Goal: Use online tool/utility: Utilize a website feature to perform a specific function

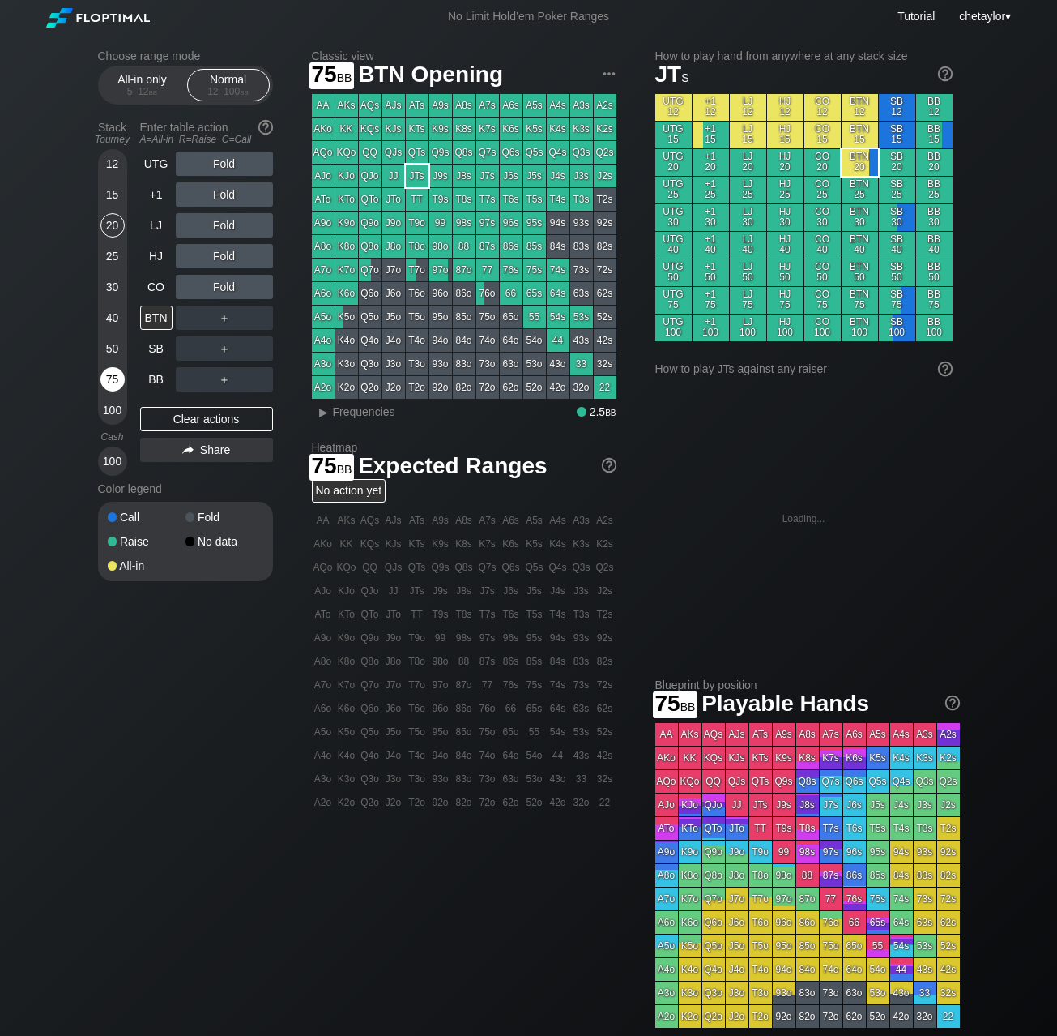
click at [109, 385] on div "75" at bounding box center [112, 379] width 24 height 24
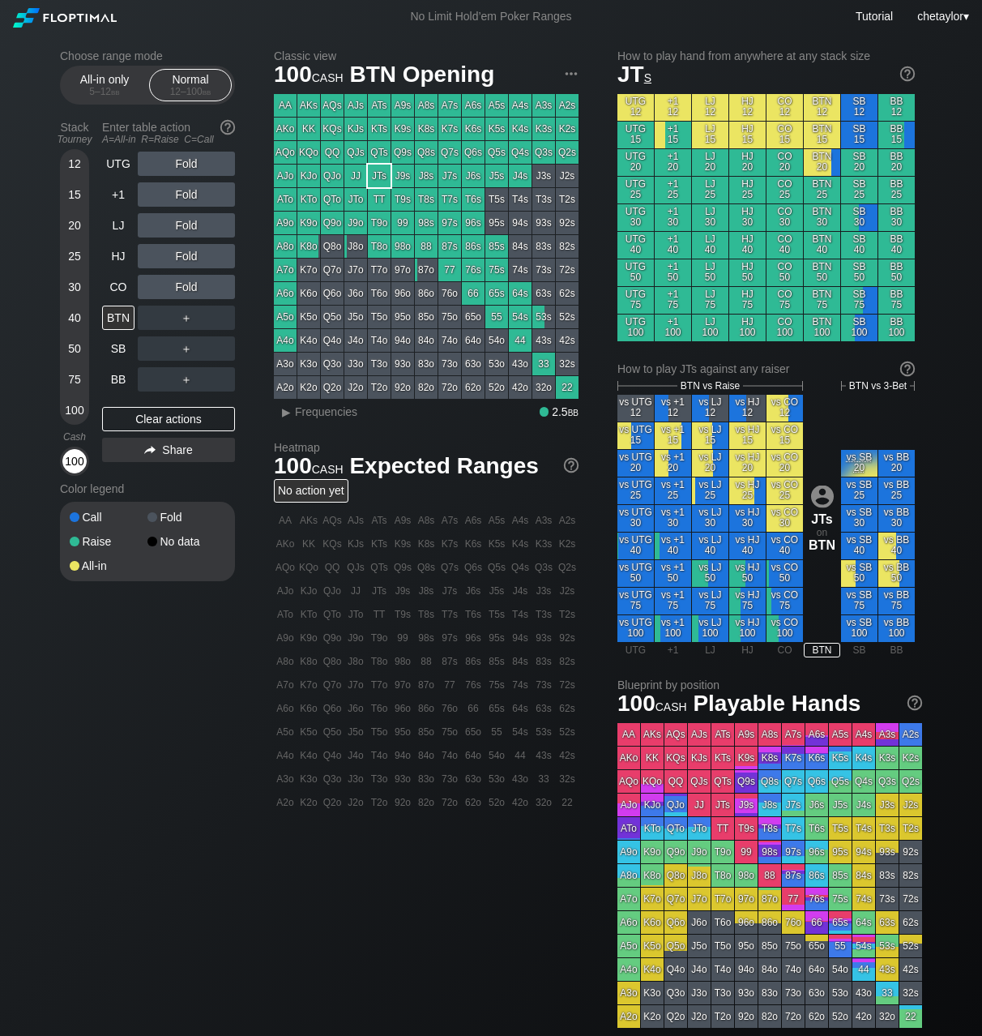
click at [72, 459] on div "100" at bounding box center [74, 461] width 24 height 24
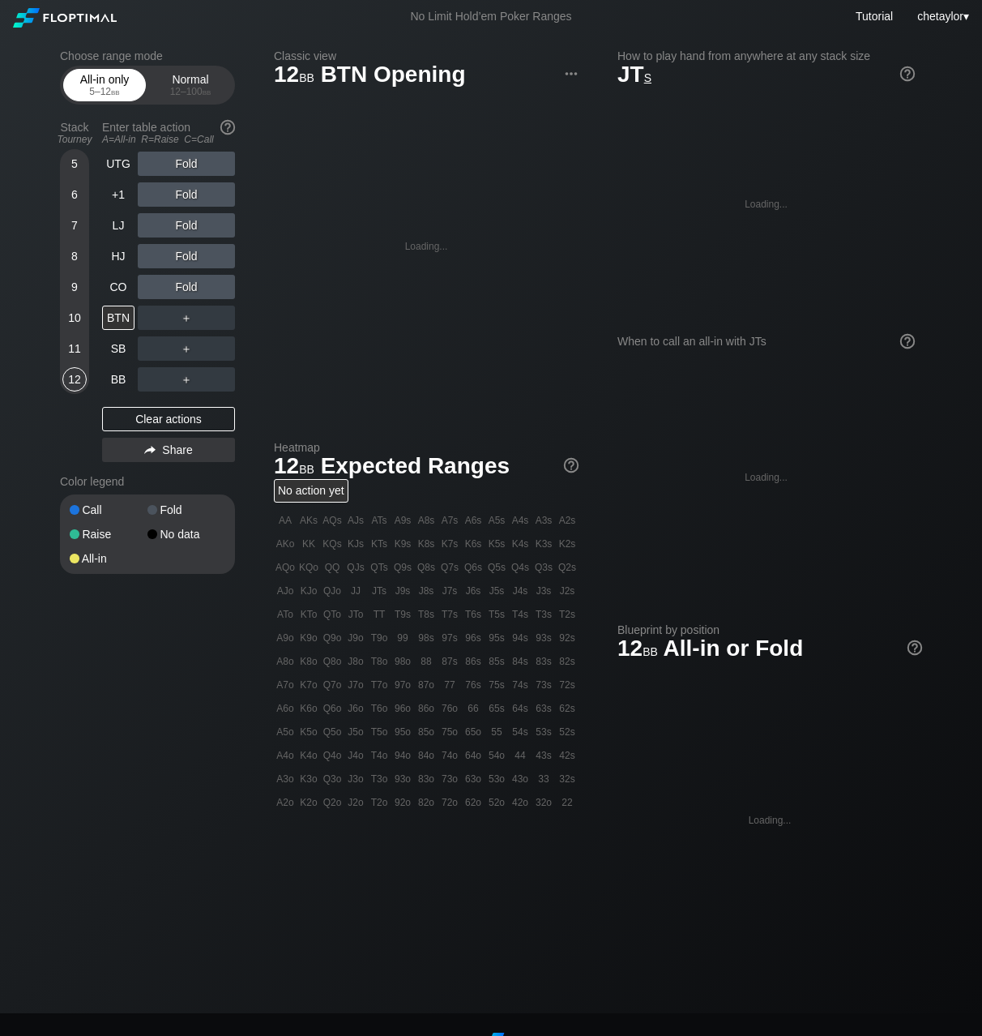
click at [106, 83] on div "All-in only 5 – 12 bb" at bounding box center [104, 85] width 75 height 31
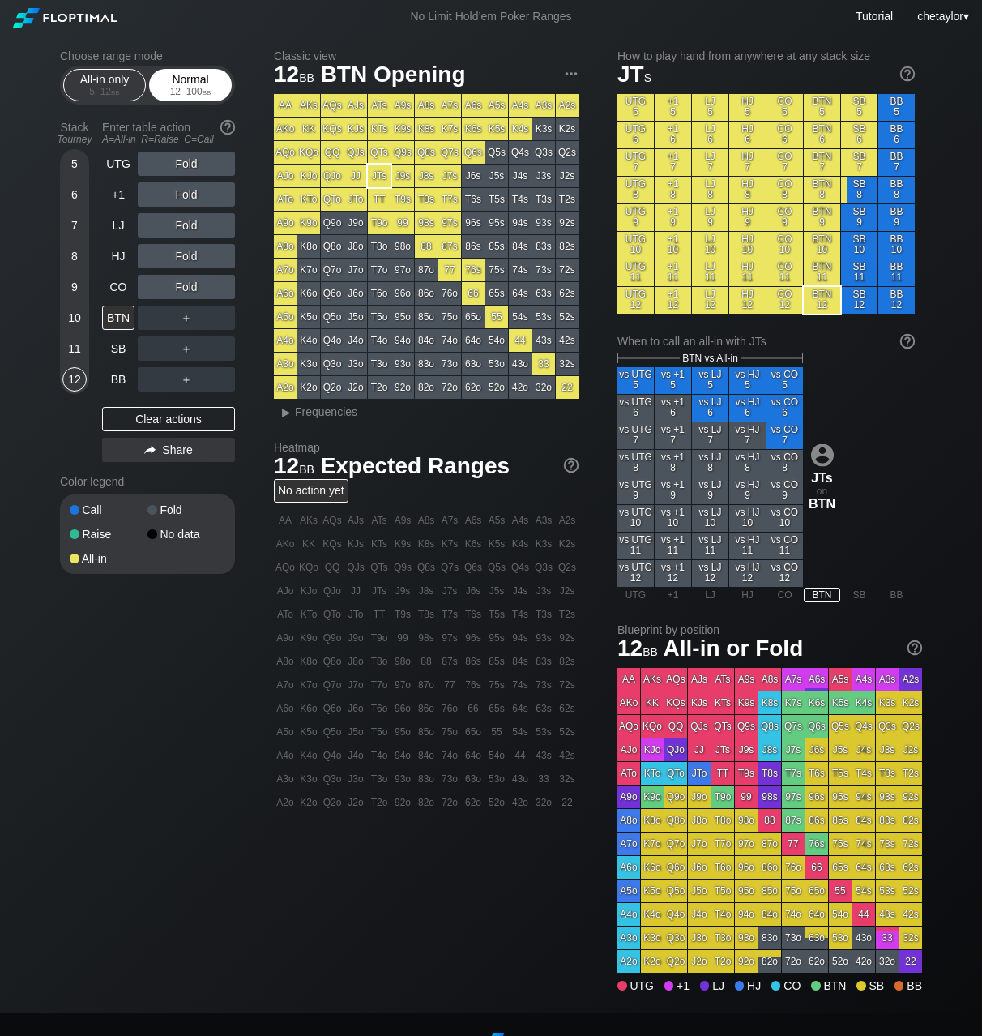
click at [199, 84] on div "Normal 12 – 100 bb" at bounding box center [190, 85] width 75 height 31
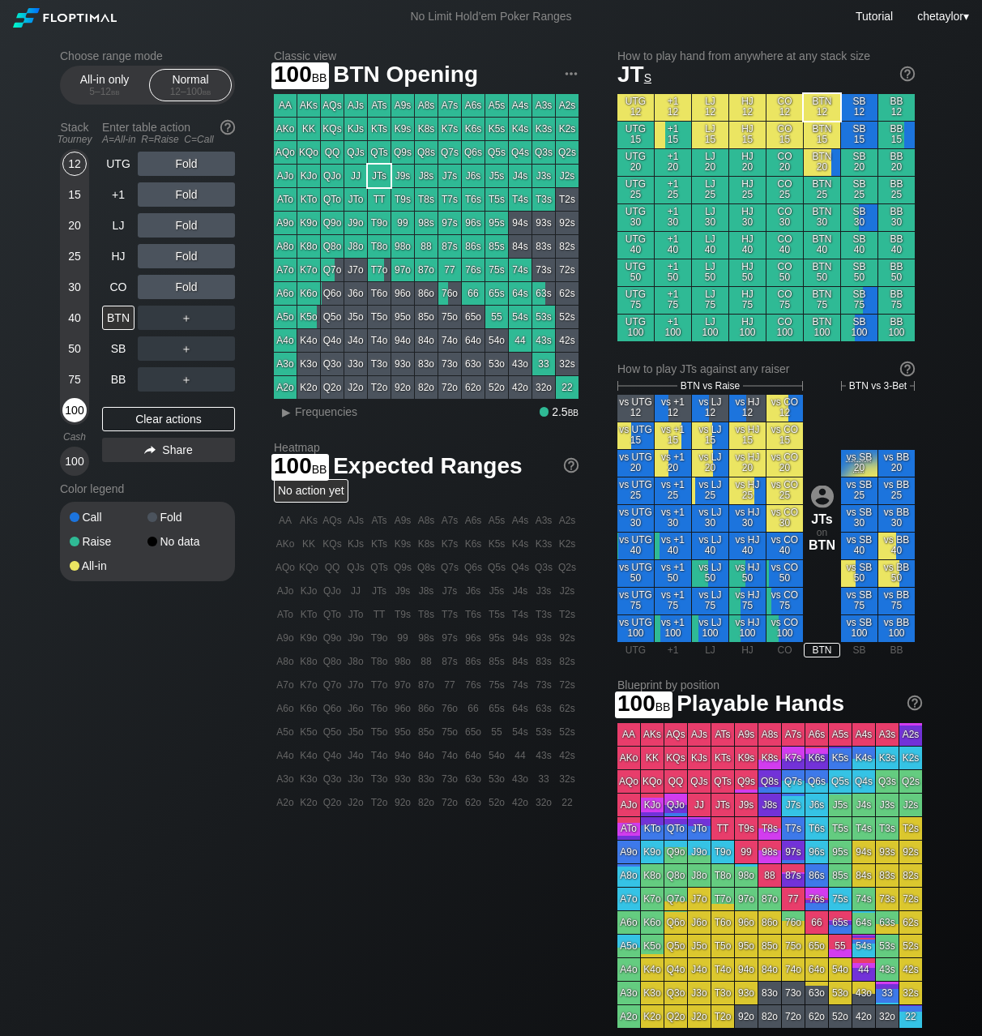
click at [75, 408] on div "100" at bounding box center [74, 410] width 24 height 24
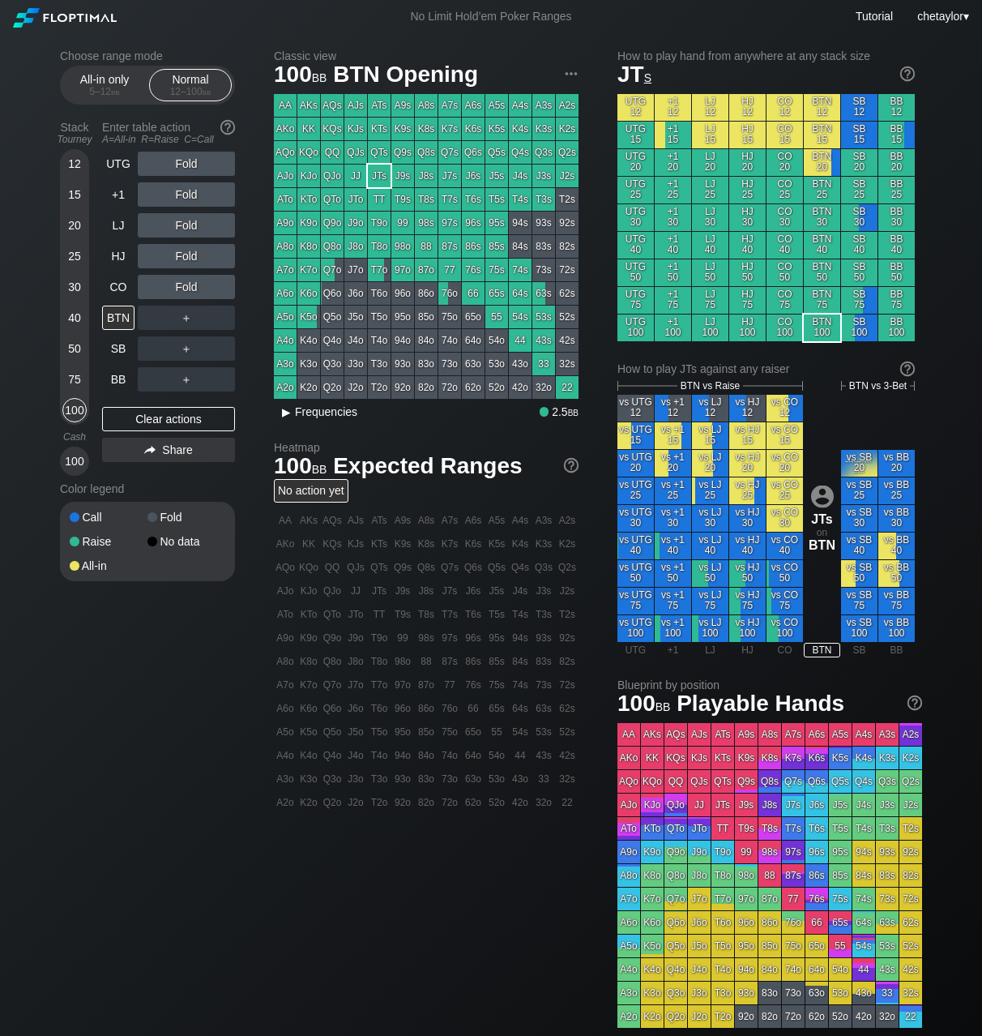
click at [343, 416] on span "Frequencies" at bounding box center [326, 411] width 62 height 13
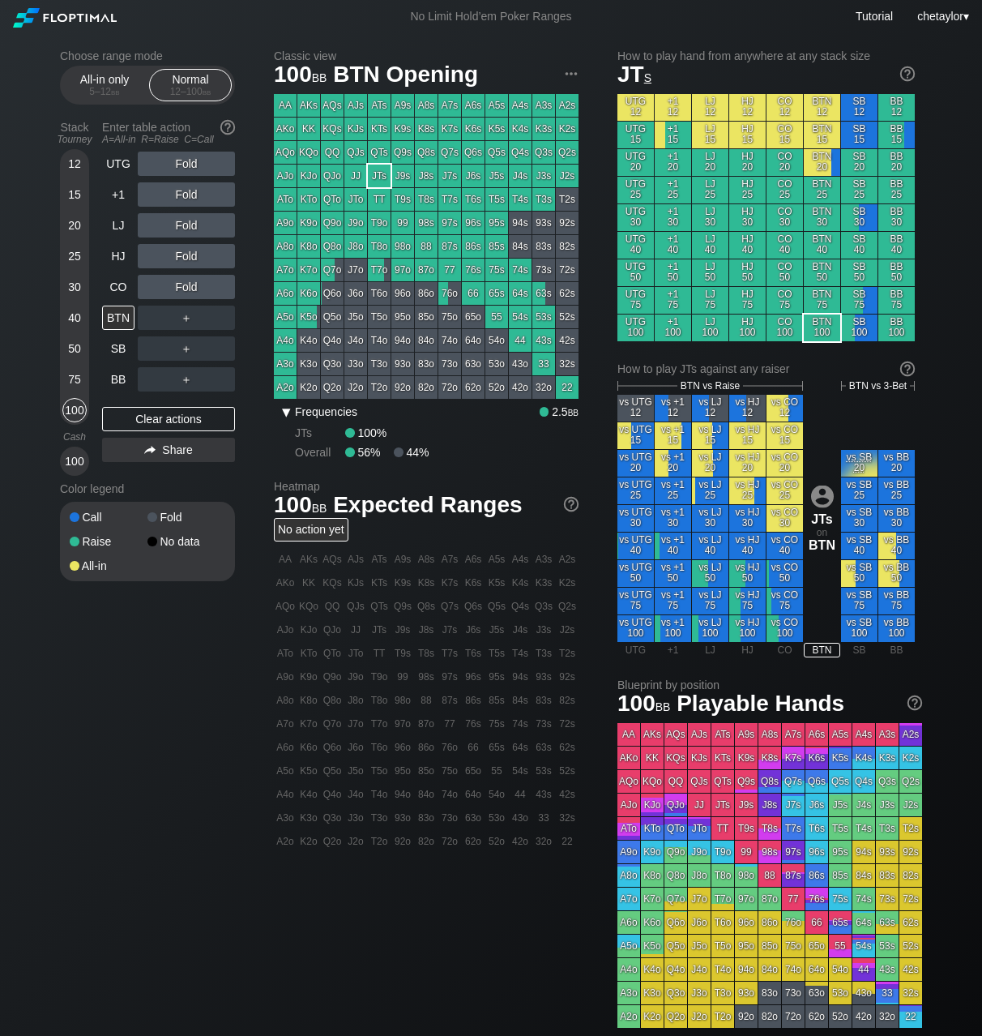
click at [343, 416] on span "Frequencies" at bounding box center [326, 411] width 62 height 13
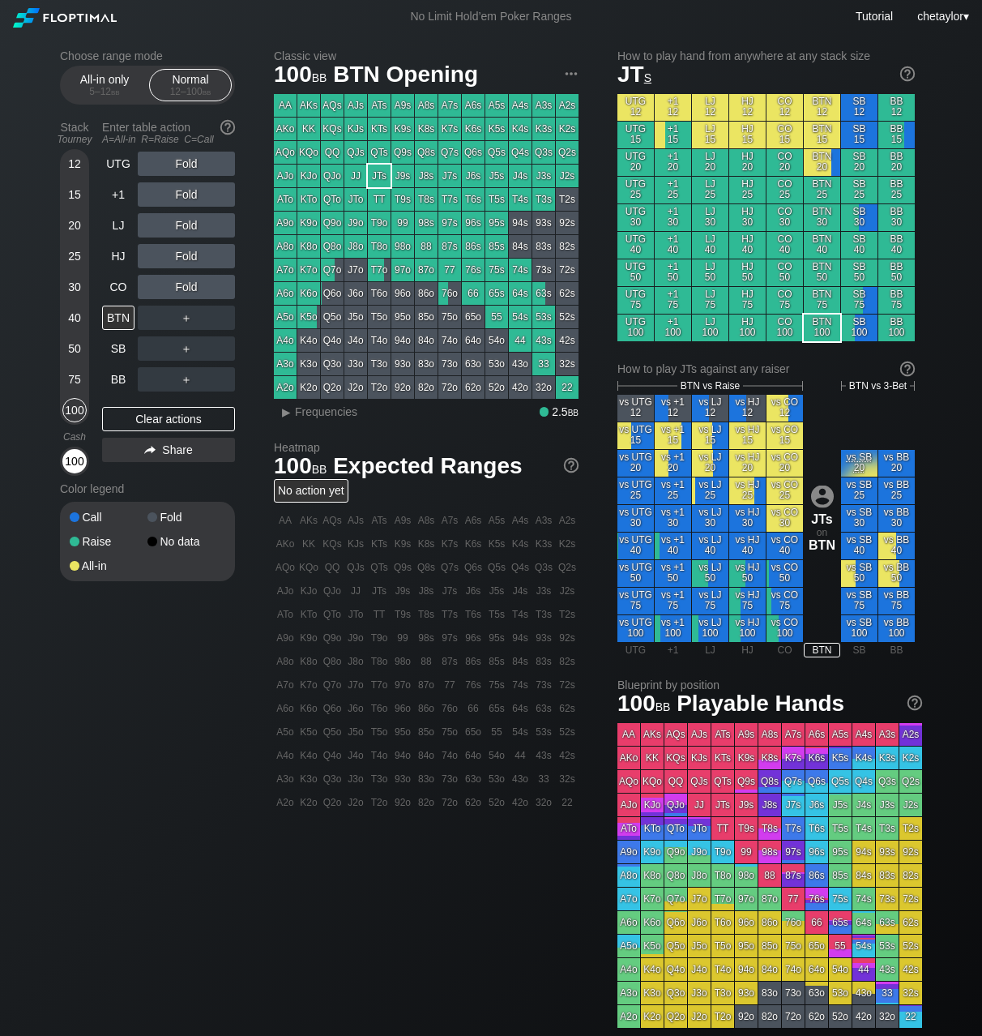
click at [75, 465] on div "100" at bounding box center [74, 461] width 24 height 24
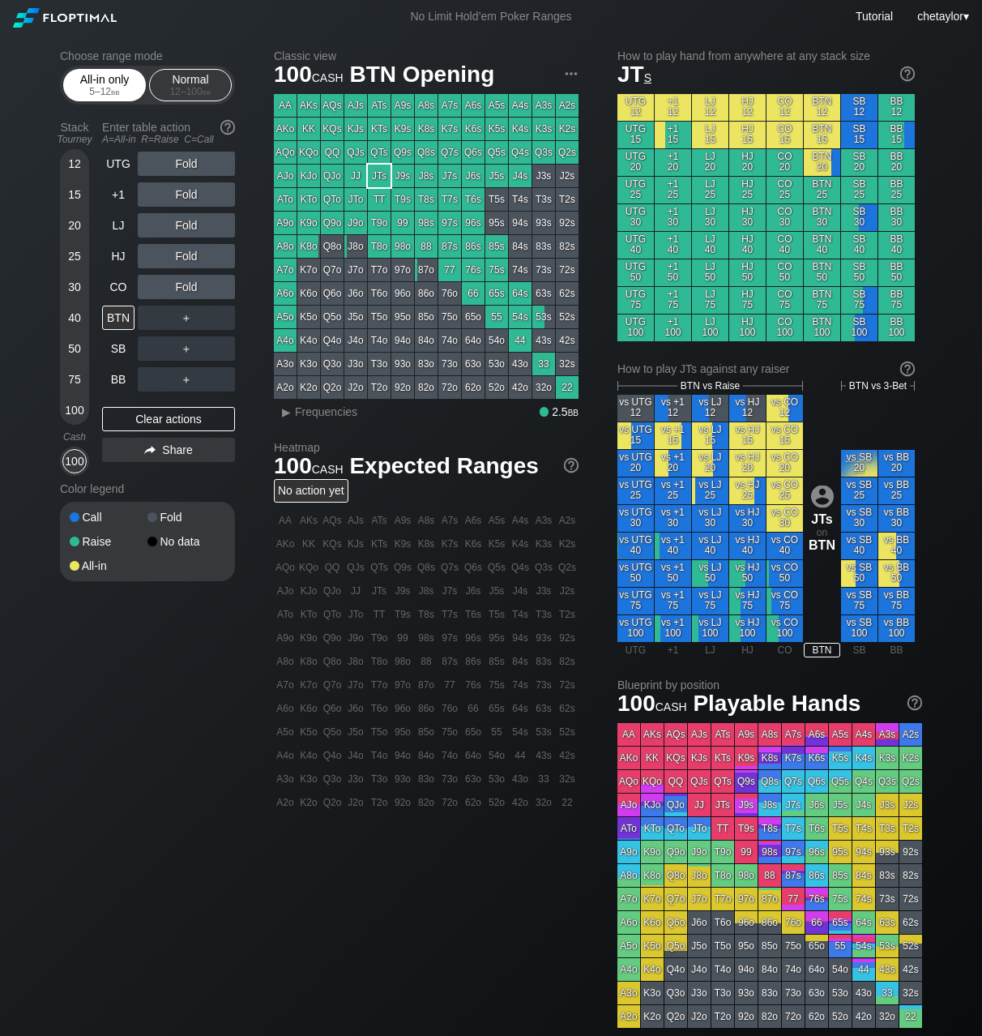
click at [106, 79] on div "All-in only 5 – 12 bb" at bounding box center [104, 85] width 75 height 31
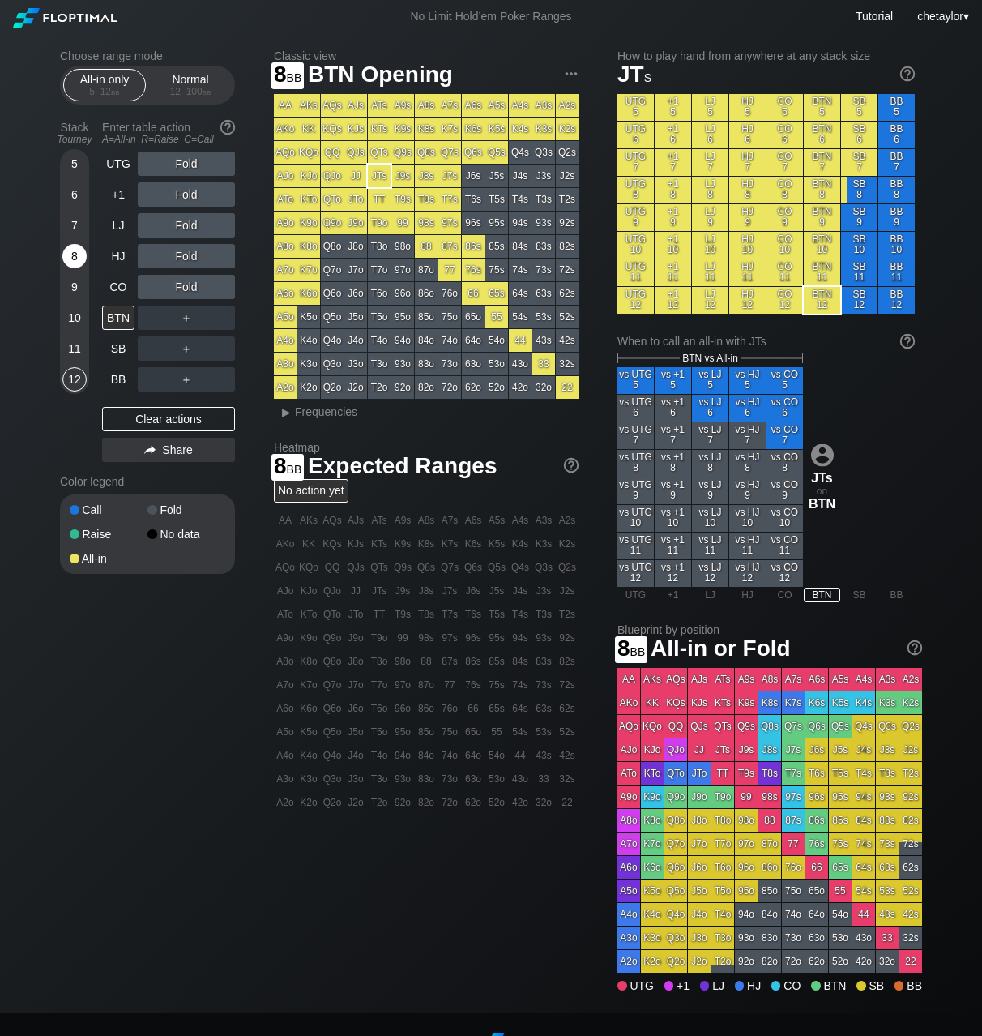
click at [75, 261] on div "8" at bounding box center [74, 256] width 24 height 24
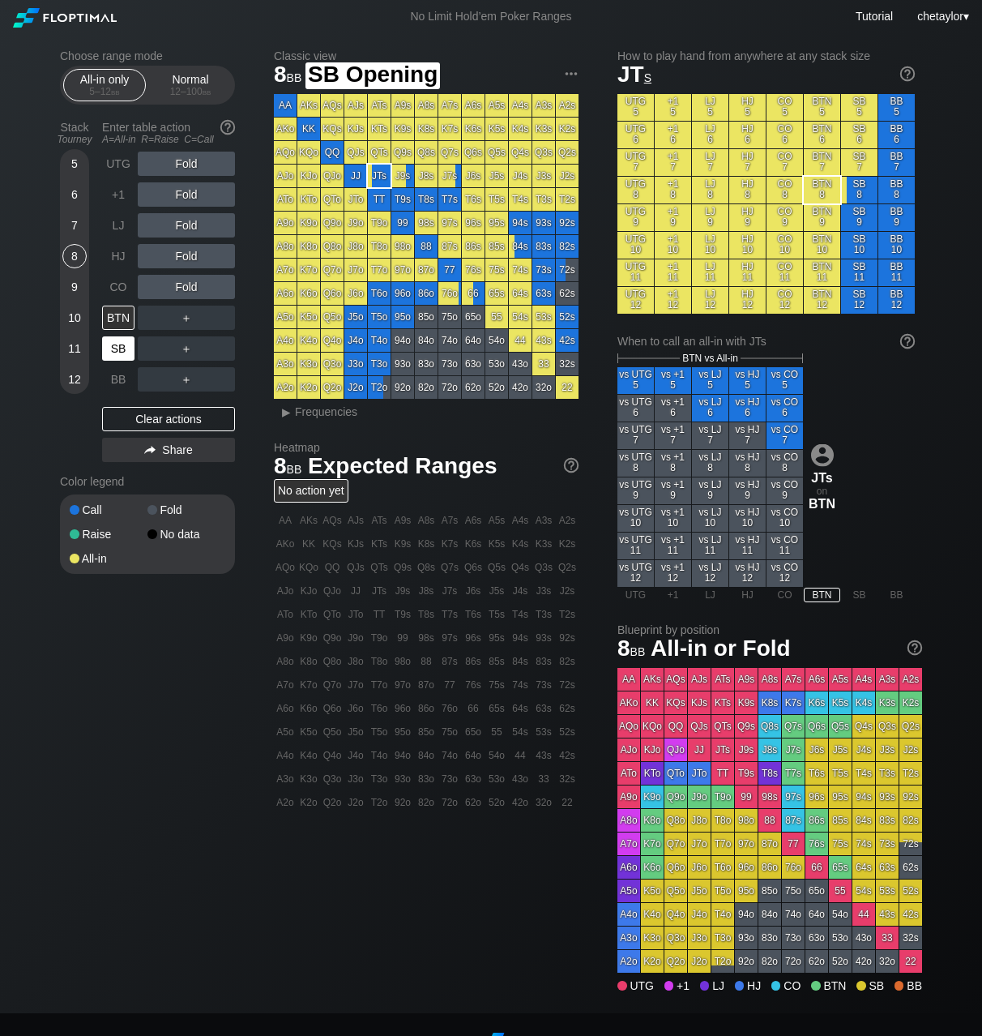
click at [116, 355] on div "SB" at bounding box center [118, 348] width 32 height 24
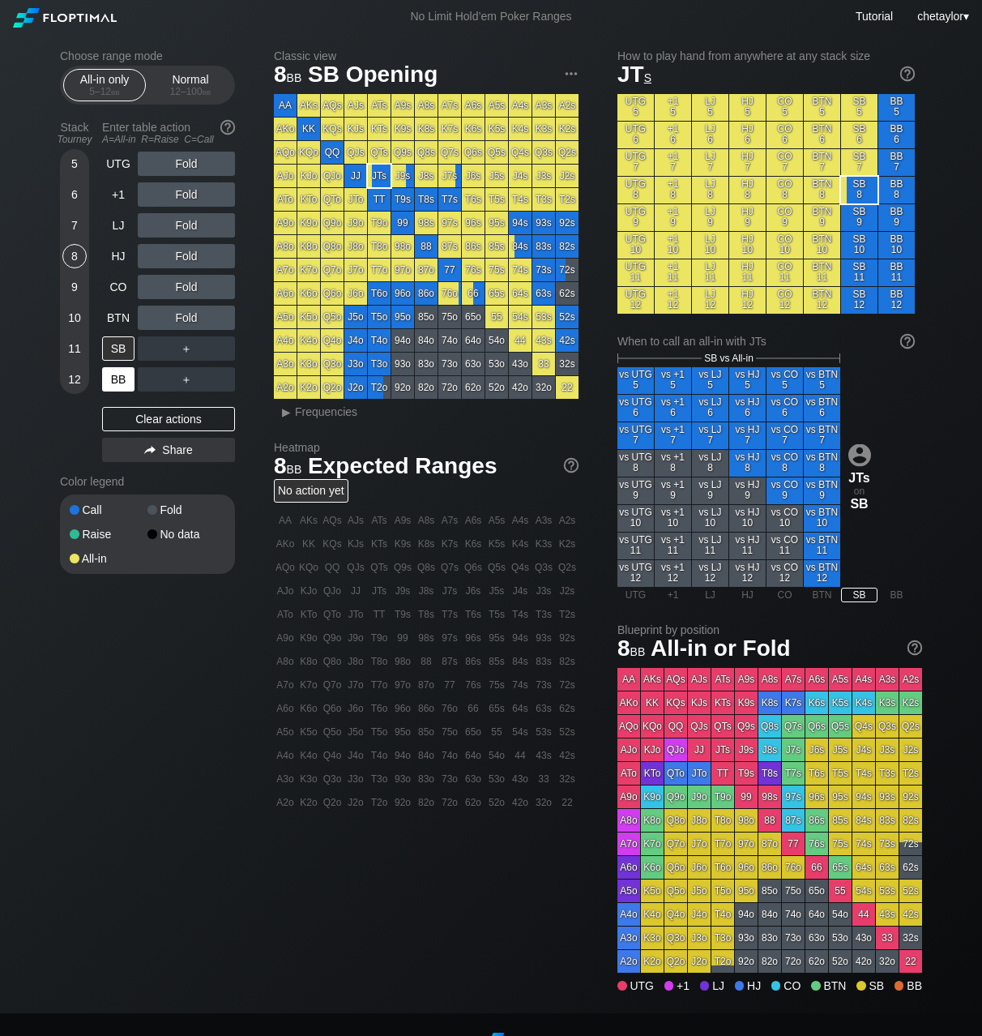
click at [117, 382] on div "BB" at bounding box center [118, 379] width 32 height 24
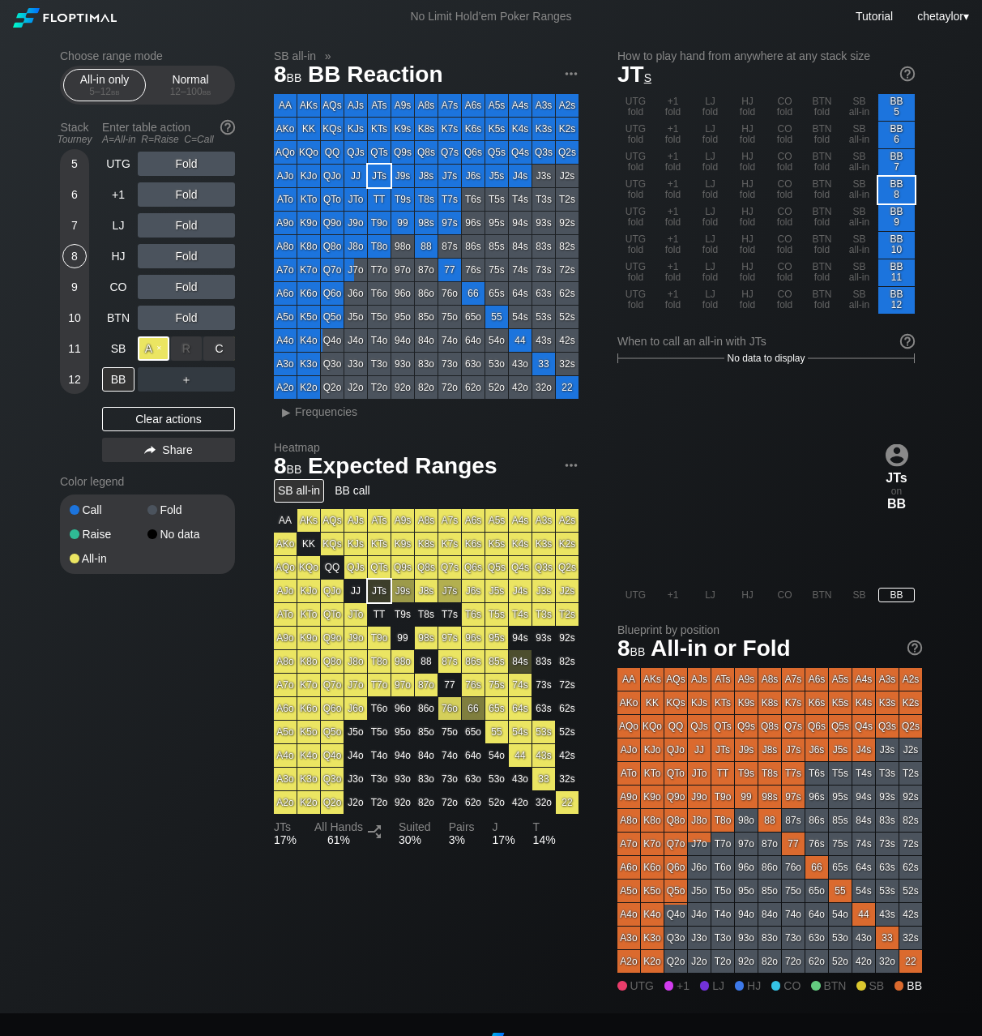
click at [148, 352] on div "A ✕" at bounding box center [154, 348] width 32 height 24
